Goal: Task Accomplishment & Management: Manage account settings

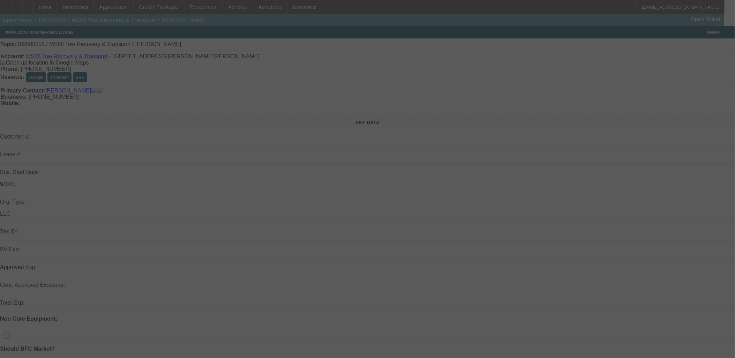
select select "0"
select select "2"
select select "0.1"
select select "4"
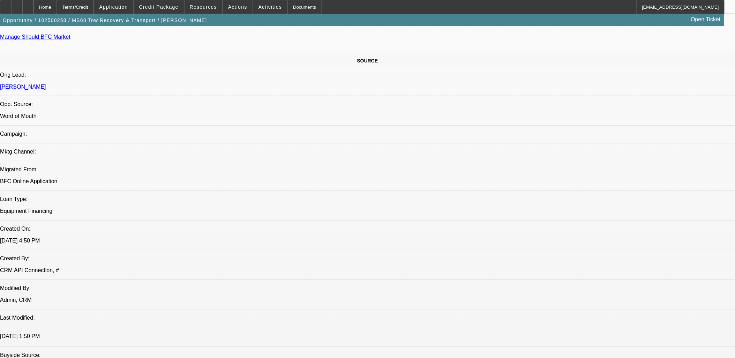
scroll to position [504, 0]
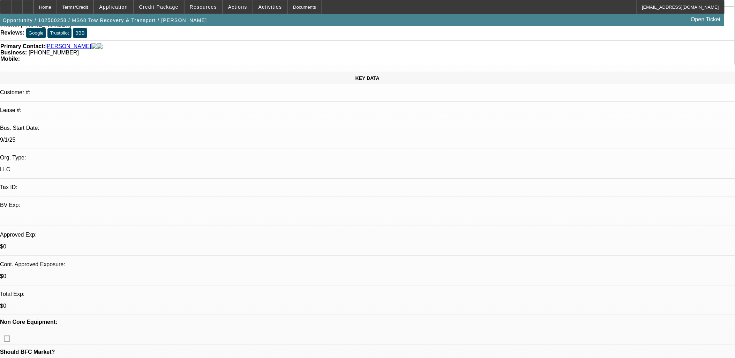
scroll to position [0, 0]
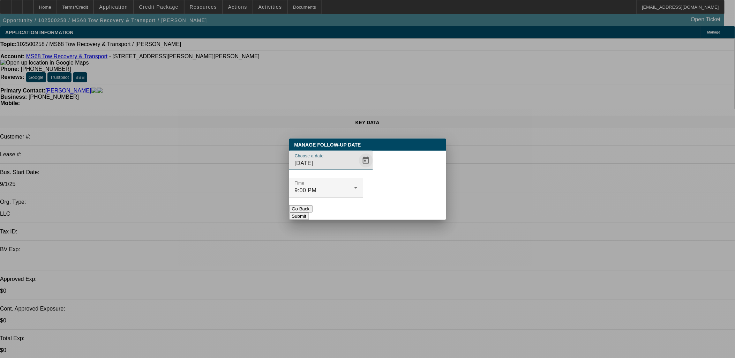
click at [358, 169] on span "Open calendar" at bounding box center [366, 160] width 17 height 17
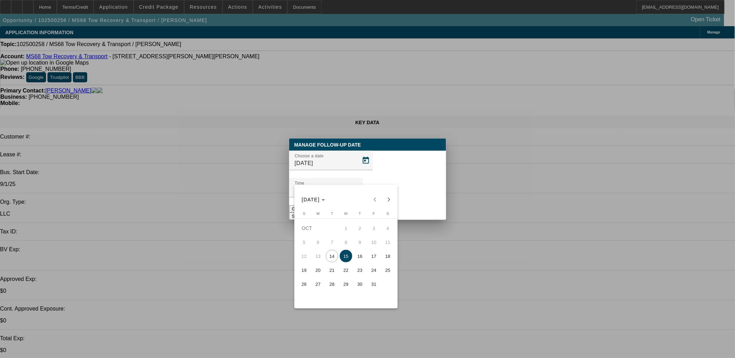
click at [361, 258] on span "16" at bounding box center [360, 256] width 13 height 13
type input "[DATE]"
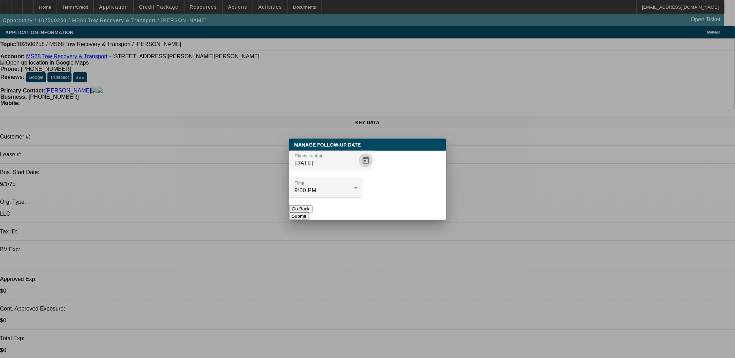
click at [309, 213] on button "Submit" at bounding box center [299, 216] width 20 height 7
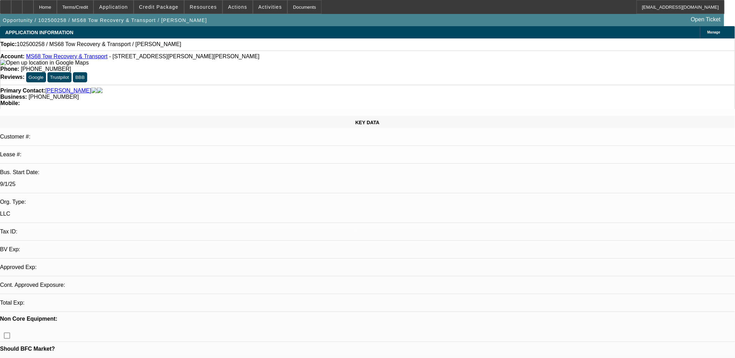
select select "0"
select select "2"
select select "0.1"
select select "1"
select select "2"
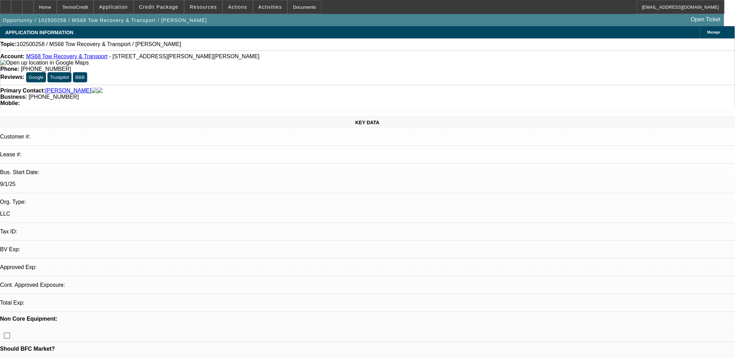
select select "4"
